Goal: Information Seeking & Learning: Learn about a topic

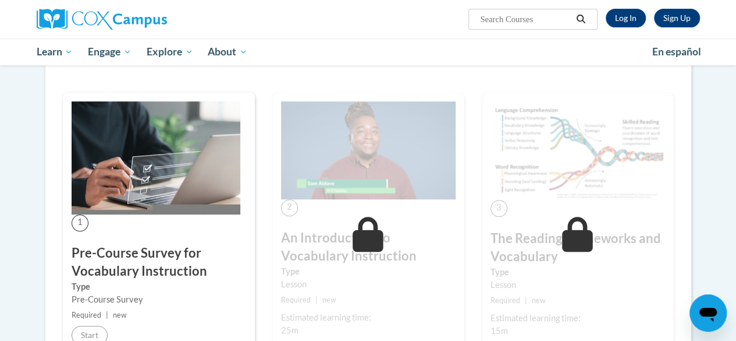
scroll to position [291, 0]
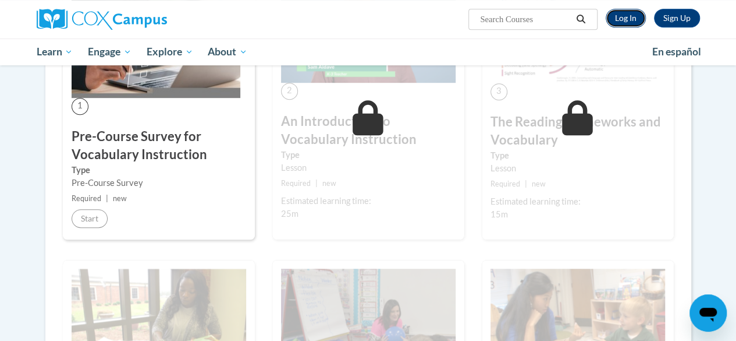
click at [632, 20] on link "Log In" at bounding box center [626, 18] width 40 height 19
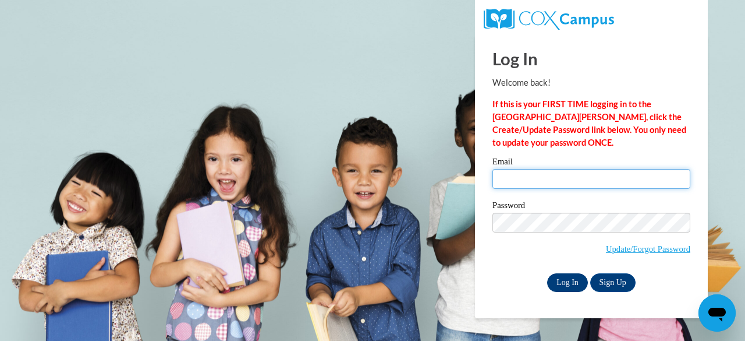
type input "zbuari@students.kennesaw.edu"
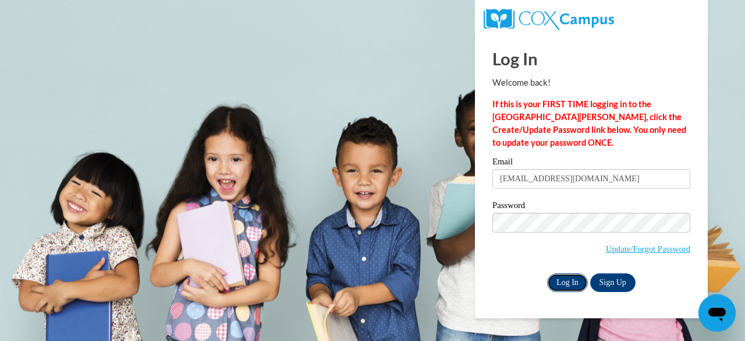
click at [577, 283] on input "Log In" at bounding box center [567, 282] width 41 height 19
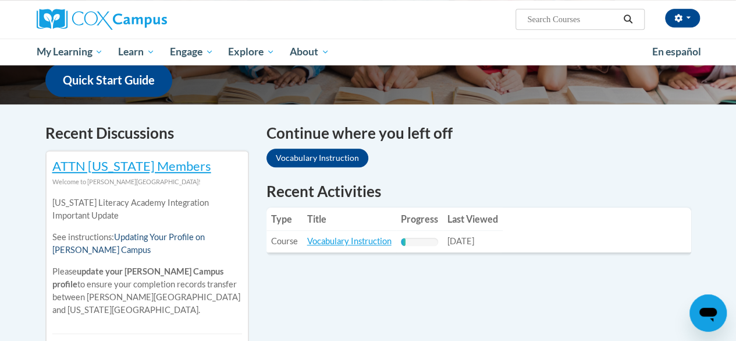
scroll to position [349, 0]
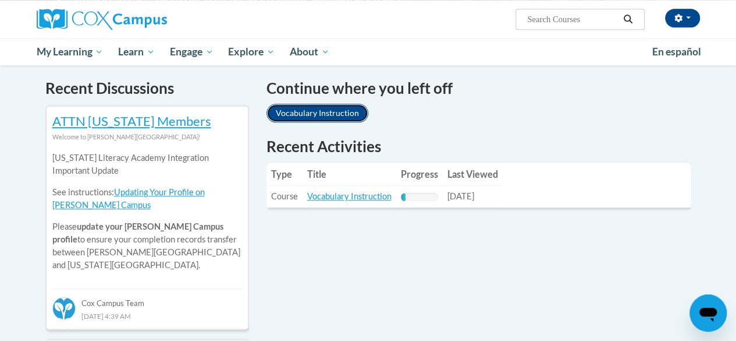
click at [320, 110] on link "Vocabulary Instruction" at bounding box center [318, 113] width 102 height 19
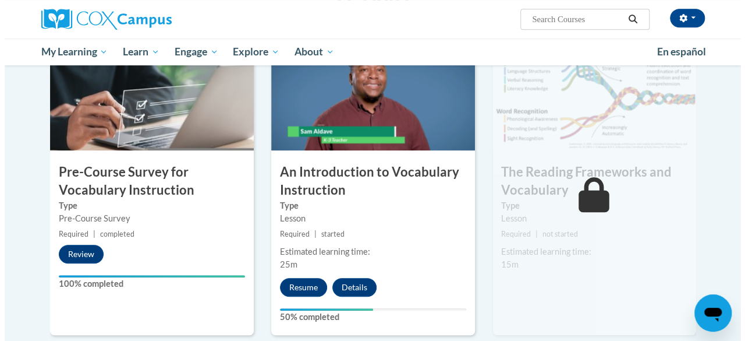
scroll to position [331, 0]
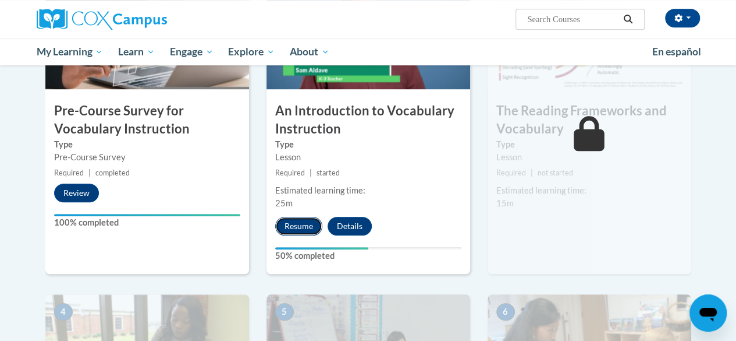
click at [311, 226] on button "Resume" at bounding box center [298, 226] width 47 height 19
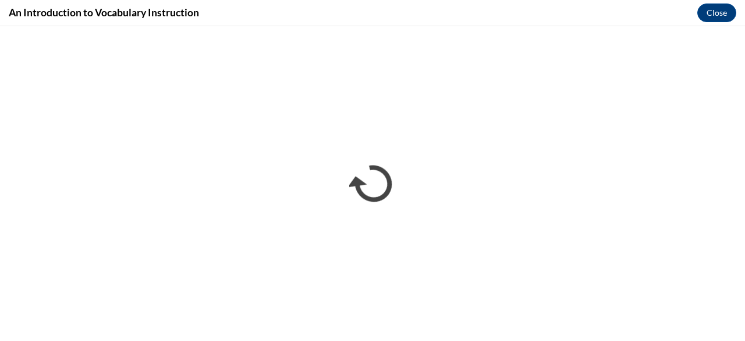
scroll to position [0, 0]
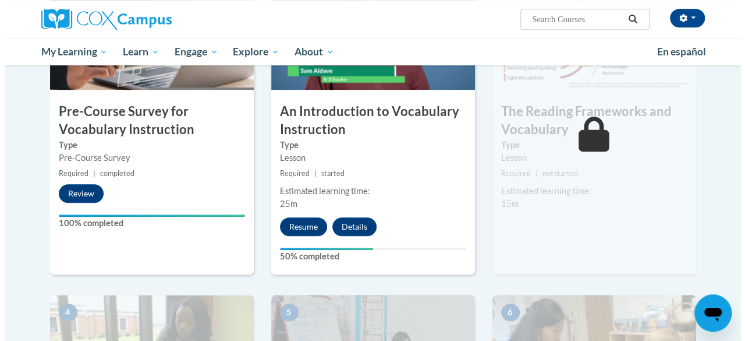
scroll to position [349, 0]
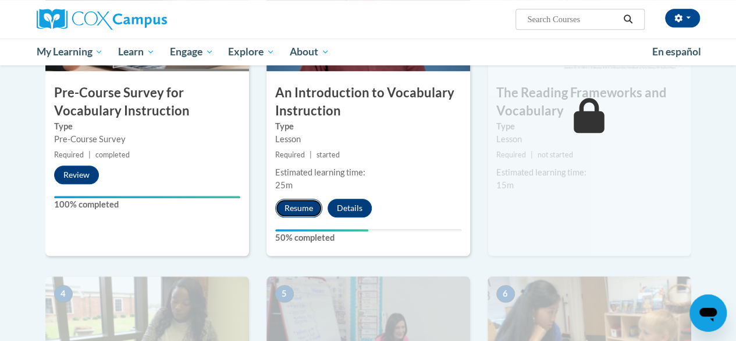
click at [303, 205] on button "Resume" at bounding box center [298, 207] width 47 height 19
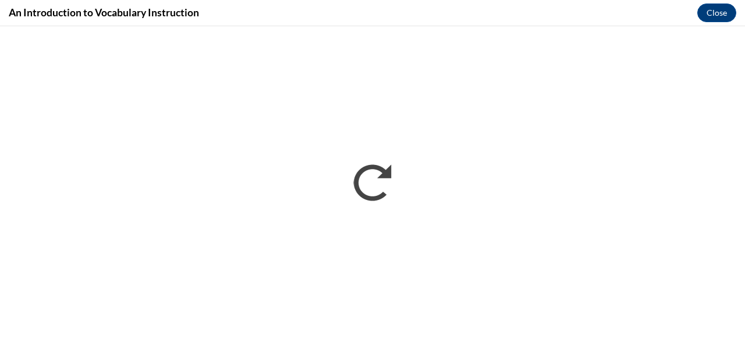
scroll to position [0, 0]
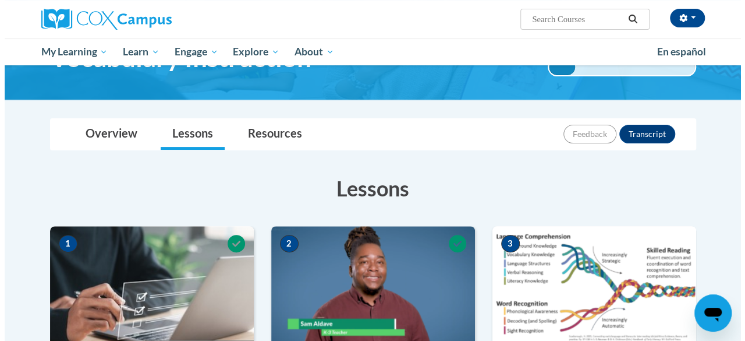
scroll to position [233, 0]
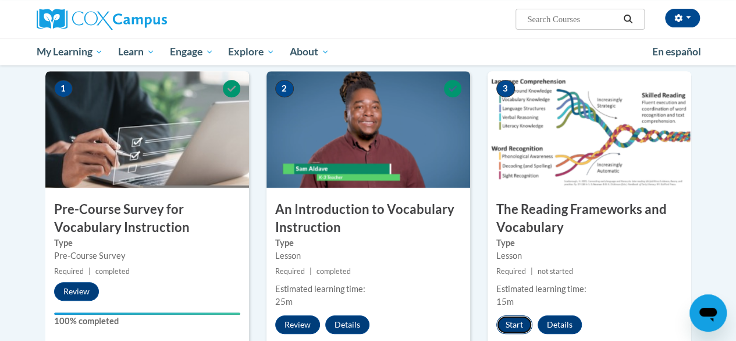
click at [520, 324] on button "Start" at bounding box center [515, 324] width 36 height 19
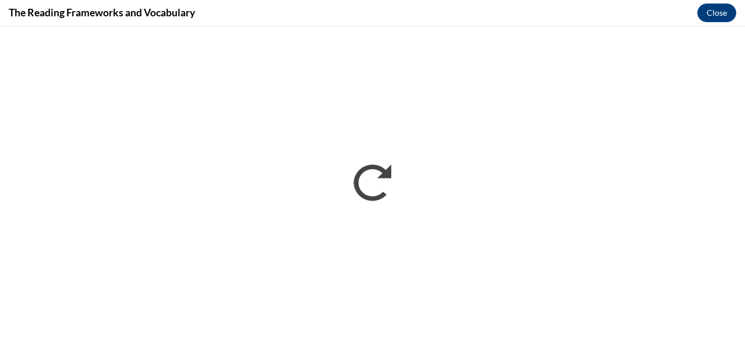
scroll to position [0, 0]
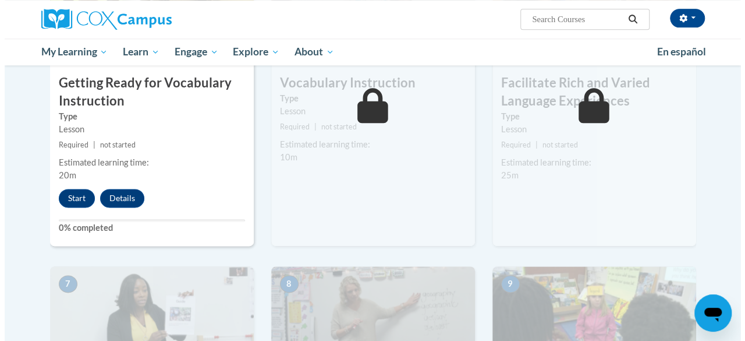
scroll to position [699, 0]
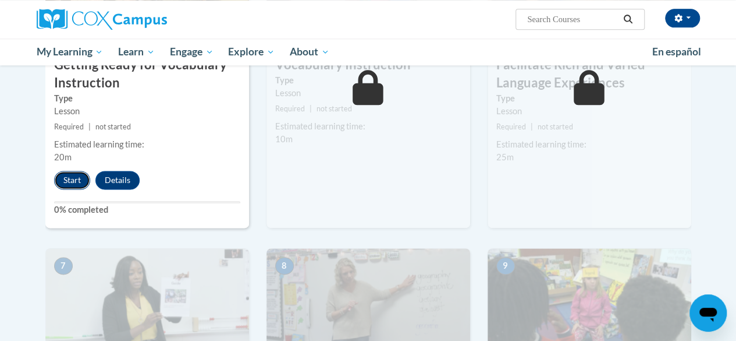
click at [61, 180] on button "Start" at bounding box center [72, 180] width 36 height 19
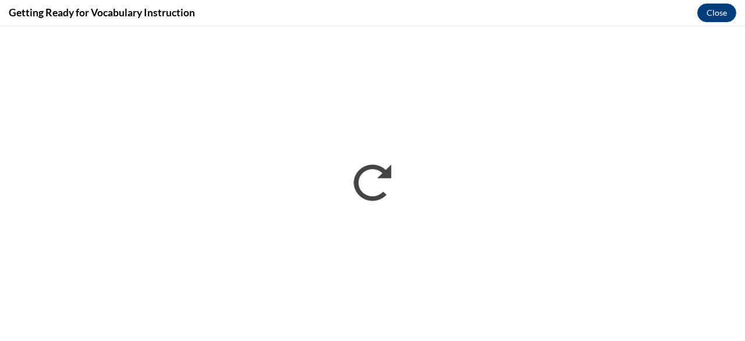
scroll to position [0, 0]
